Goal: Task Accomplishment & Management: Use online tool/utility

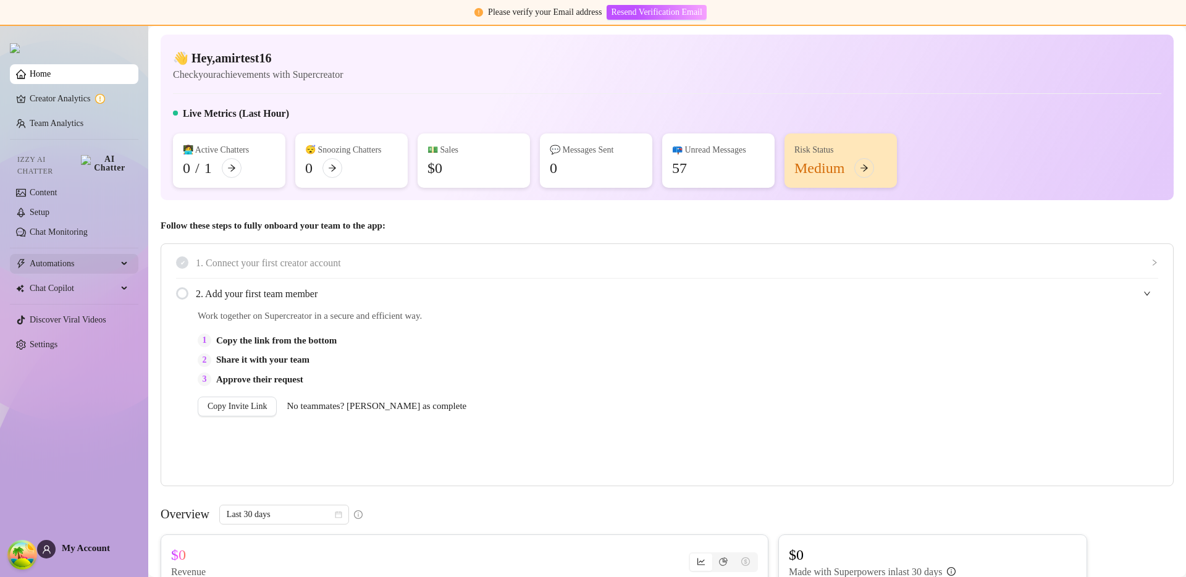
click at [120, 256] on div "Automations" at bounding box center [74, 264] width 128 height 20
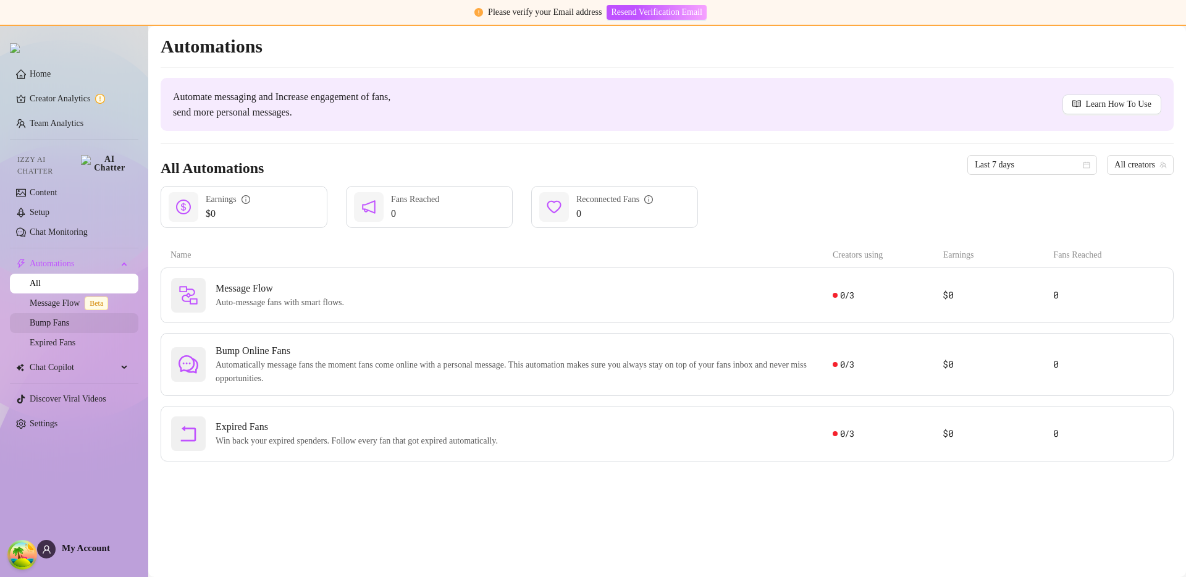
click at [69, 318] on link "Bump Fans" at bounding box center [50, 322] width 40 height 9
